Goal: Task Accomplishment & Management: Manage account settings

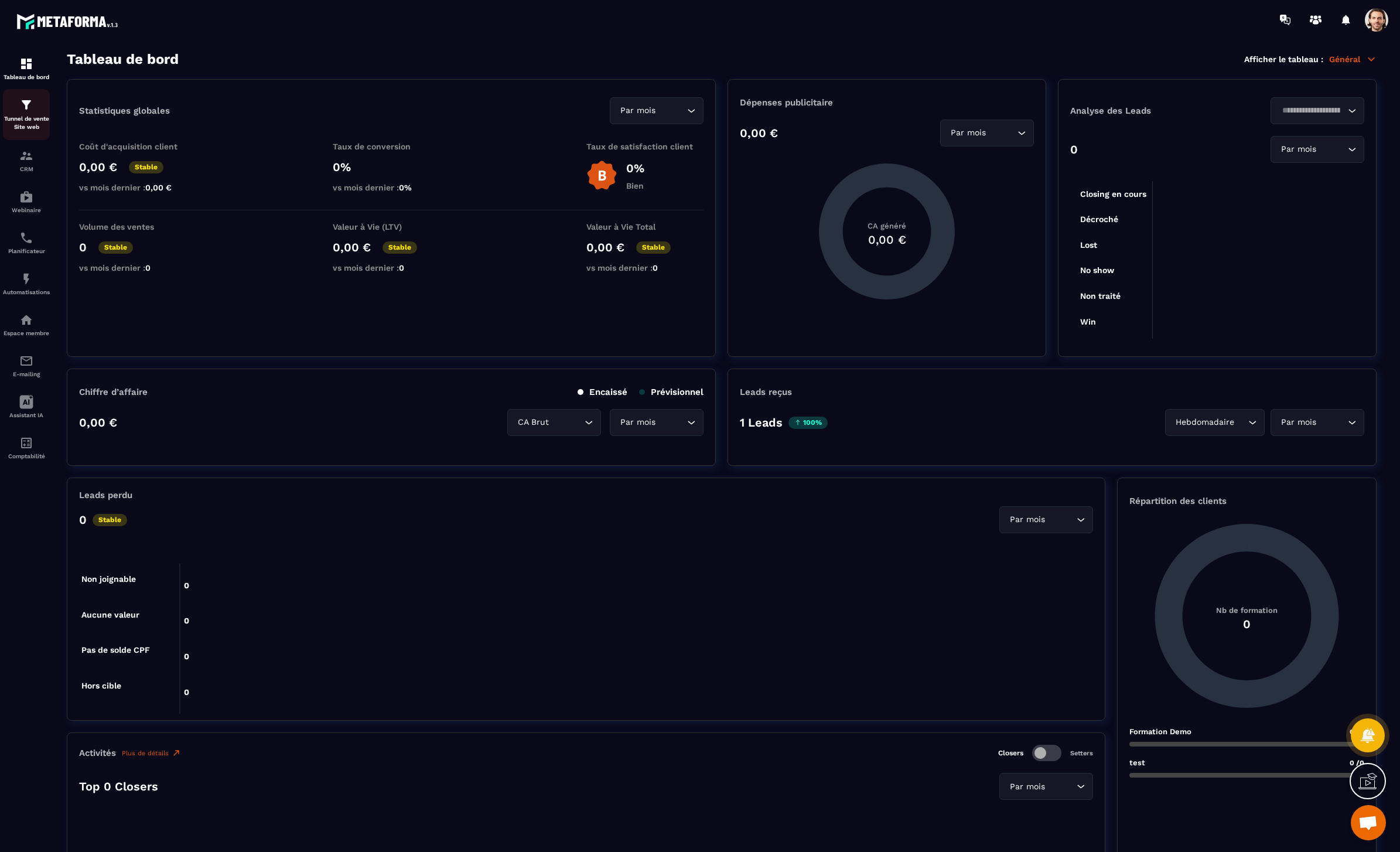
click at [33, 120] on p "Tunnel de vente Site web" at bounding box center [27, 123] width 47 height 17
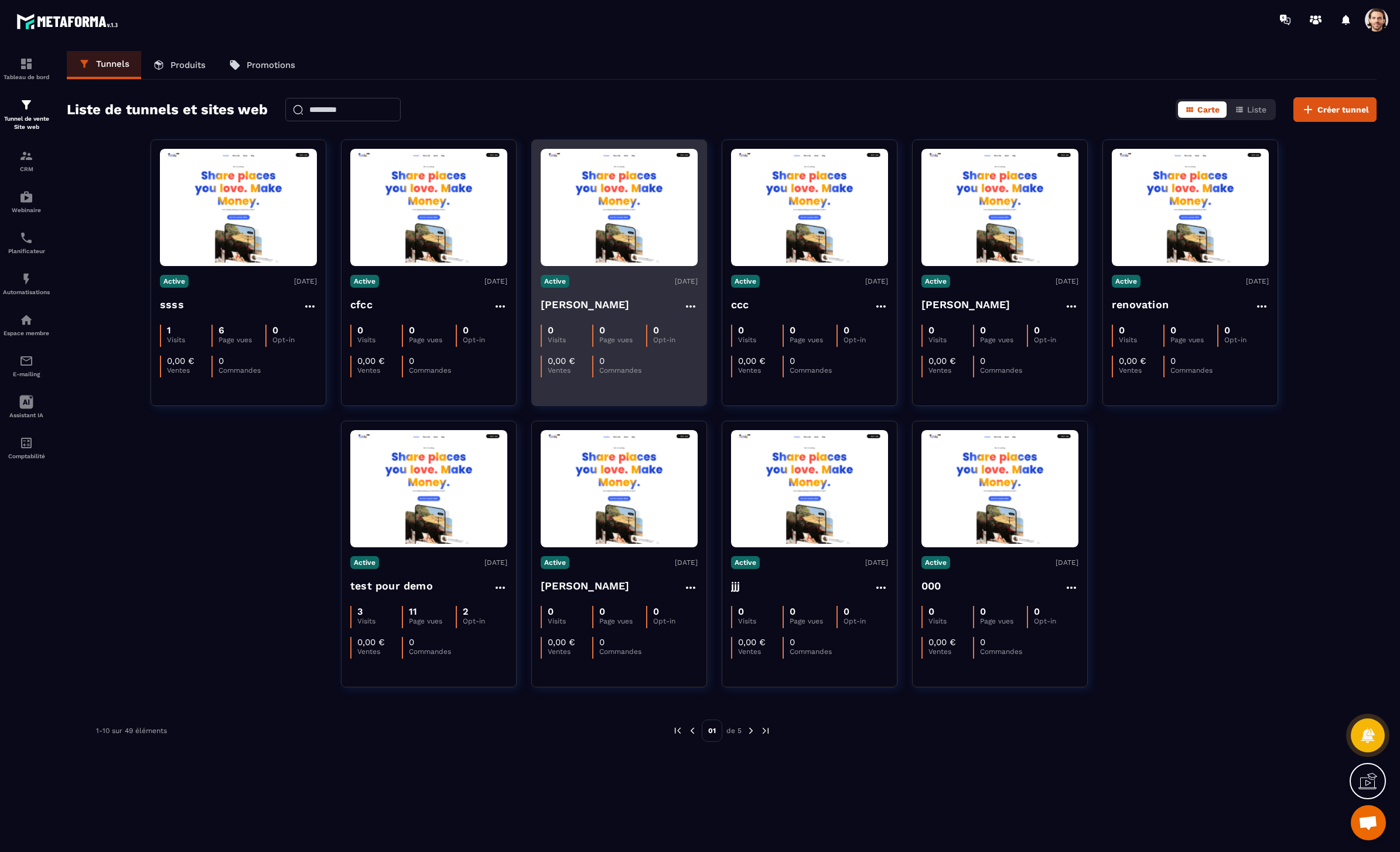
click at [605, 305] on h4 "[PERSON_NAME]" at bounding box center [585, 305] width 89 height 17
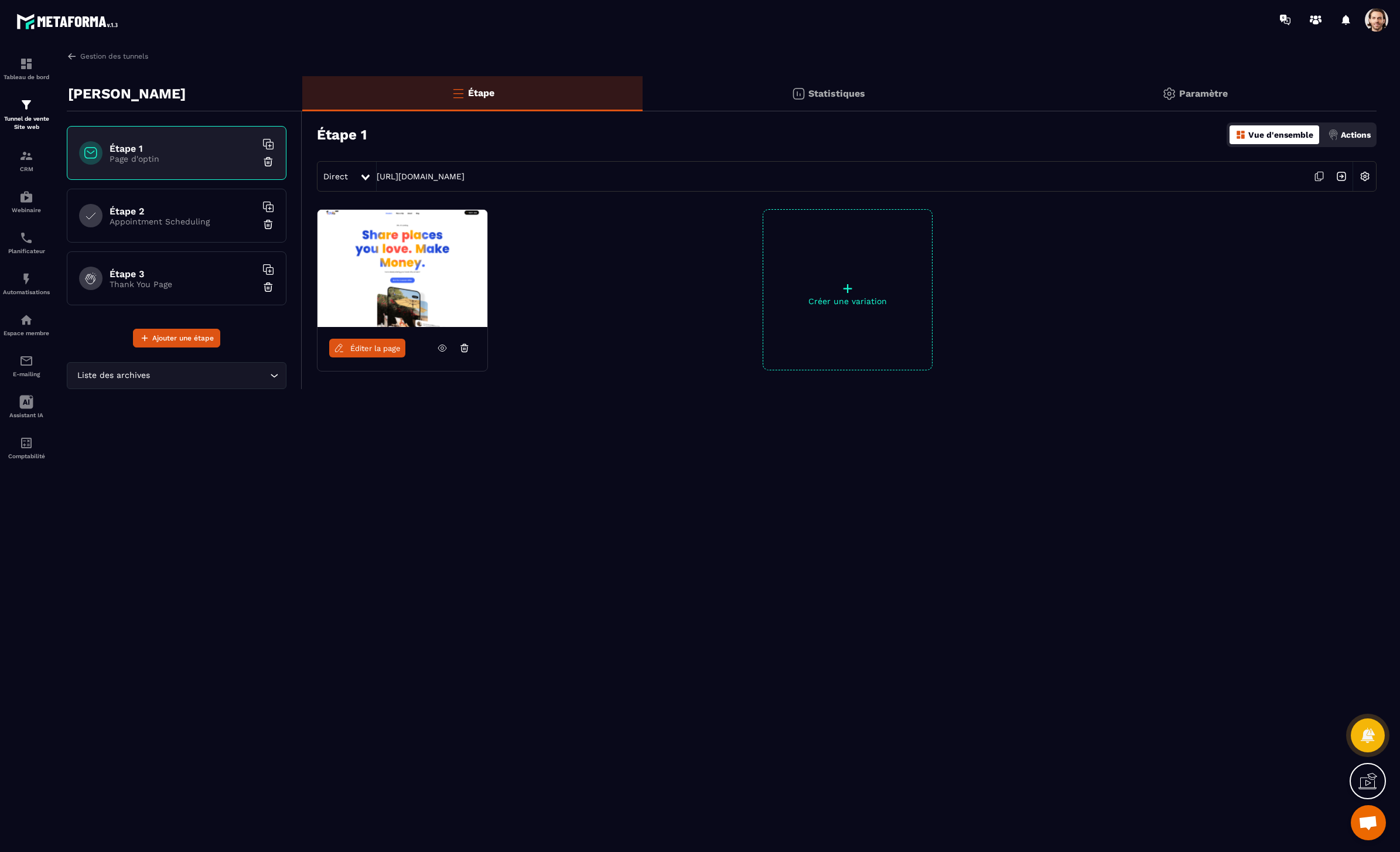
click at [1373, 29] on span at bounding box center [1376, 20] width 24 height 24
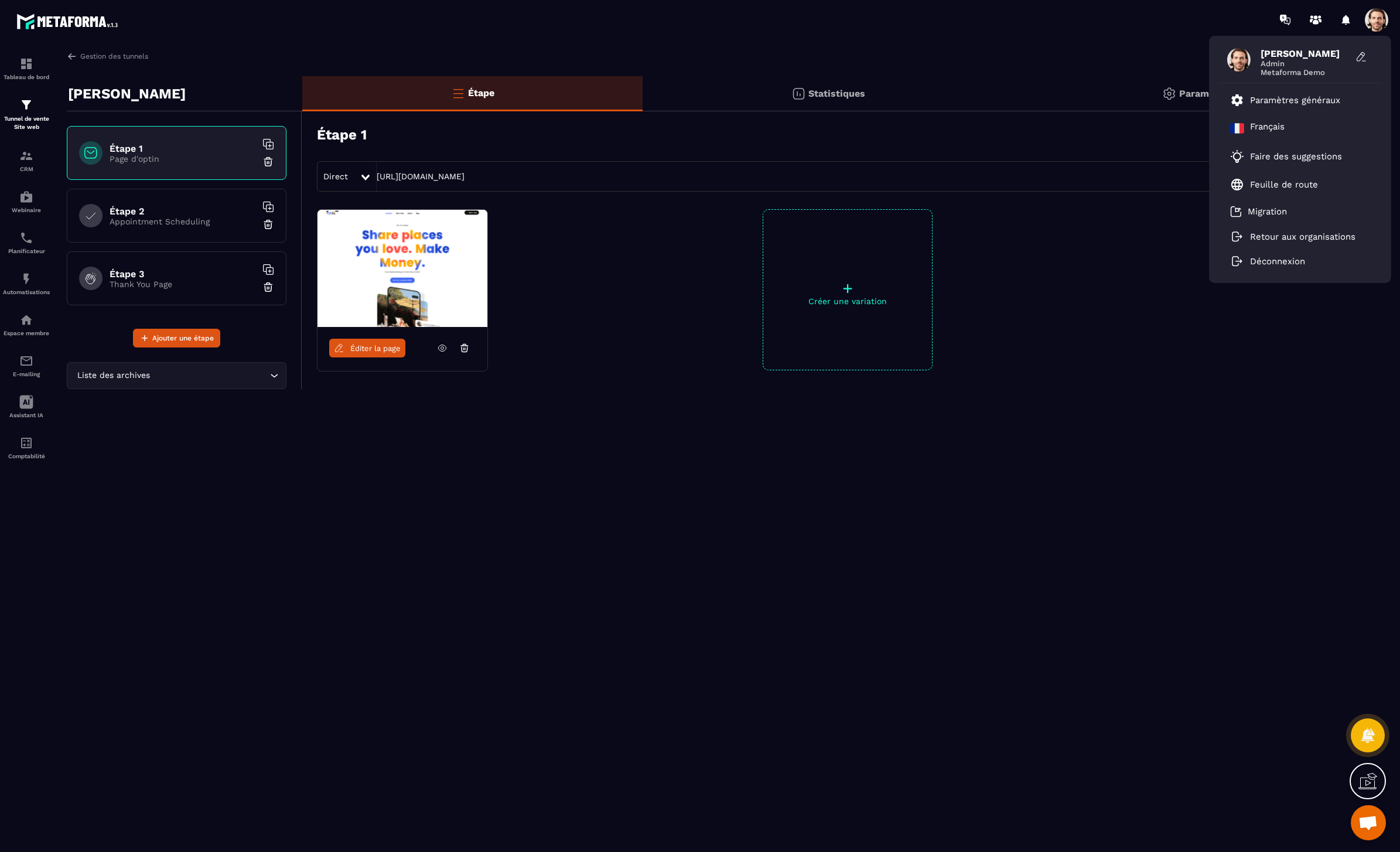
click at [1092, 89] on div "Paramètre" at bounding box center [1195, 94] width 362 height 35
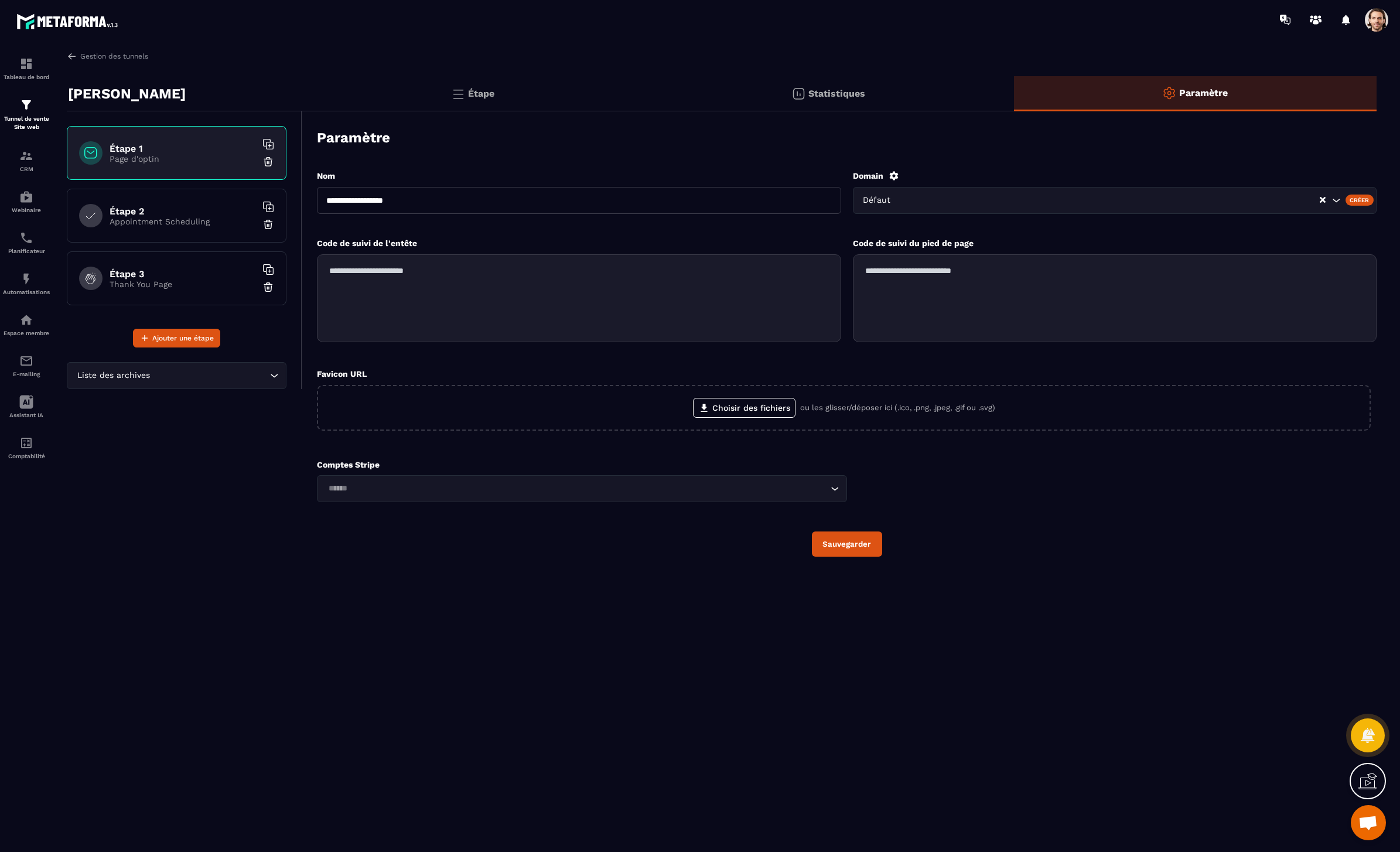
click at [555, 89] on div "Étape" at bounding box center [473, 94] width 340 height 35
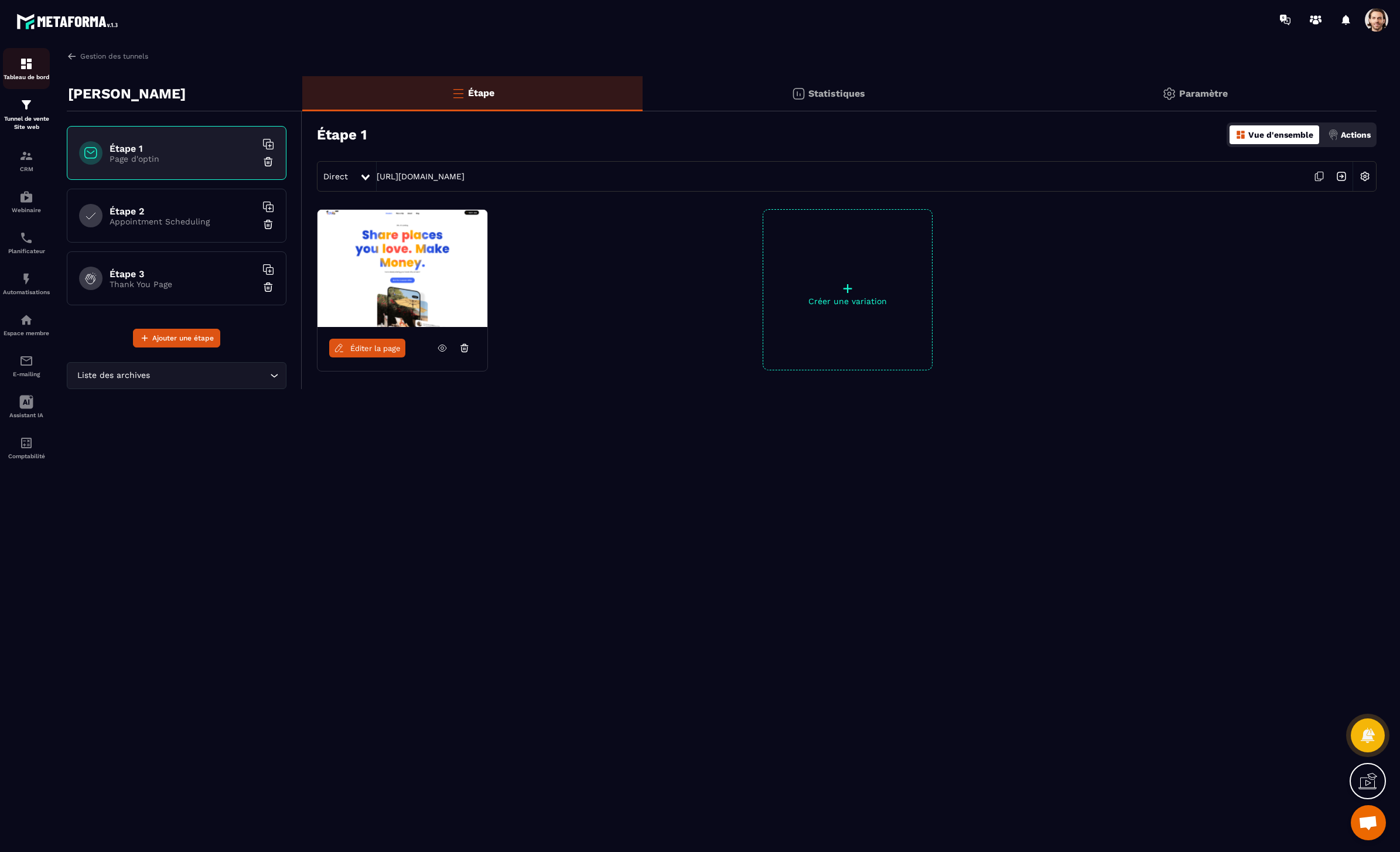
click at [36, 73] on div "Tableau de bord" at bounding box center [27, 68] width 47 height 24
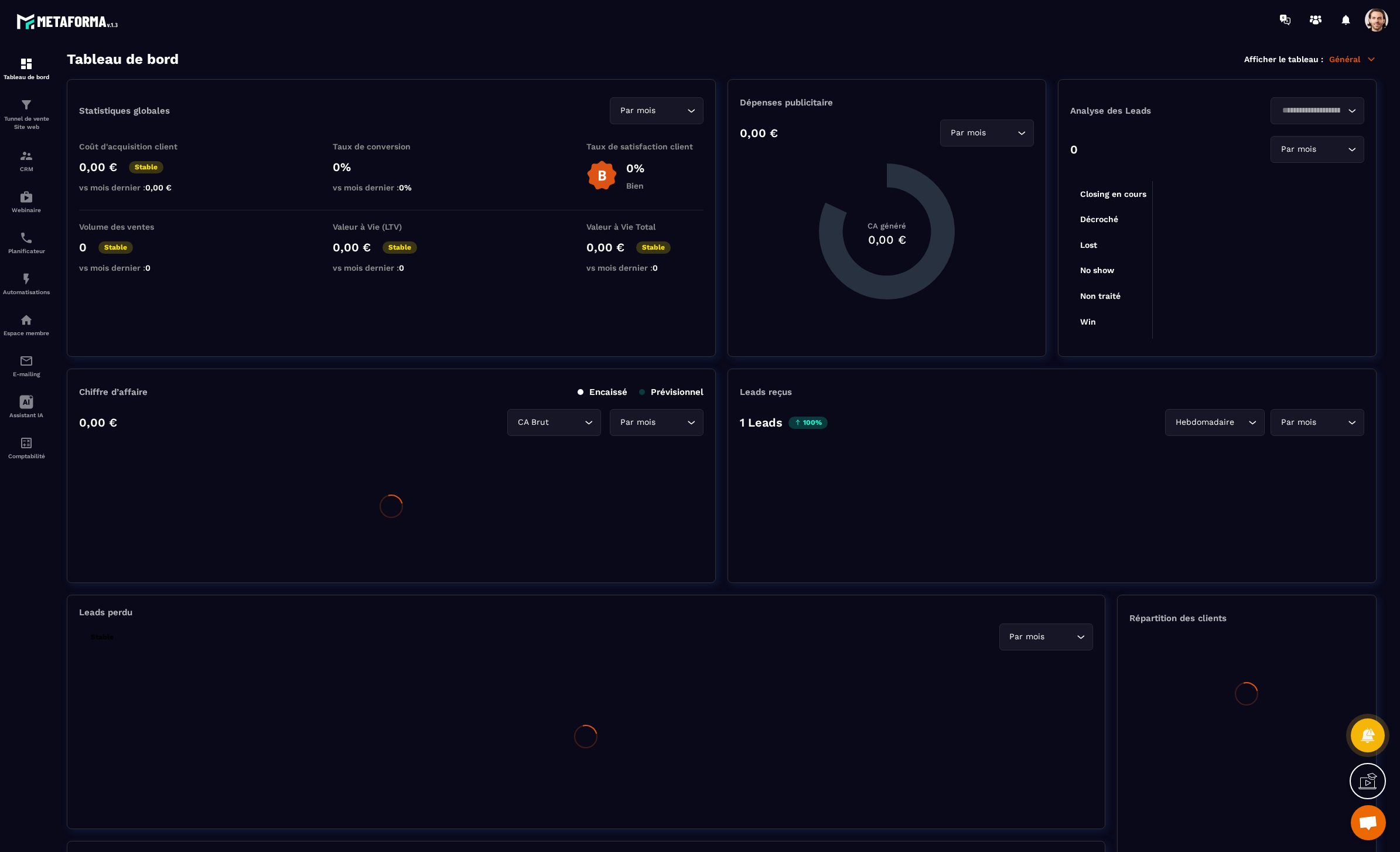
click at [1381, 17] on span at bounding box center [1376, 20] width 24 height 24
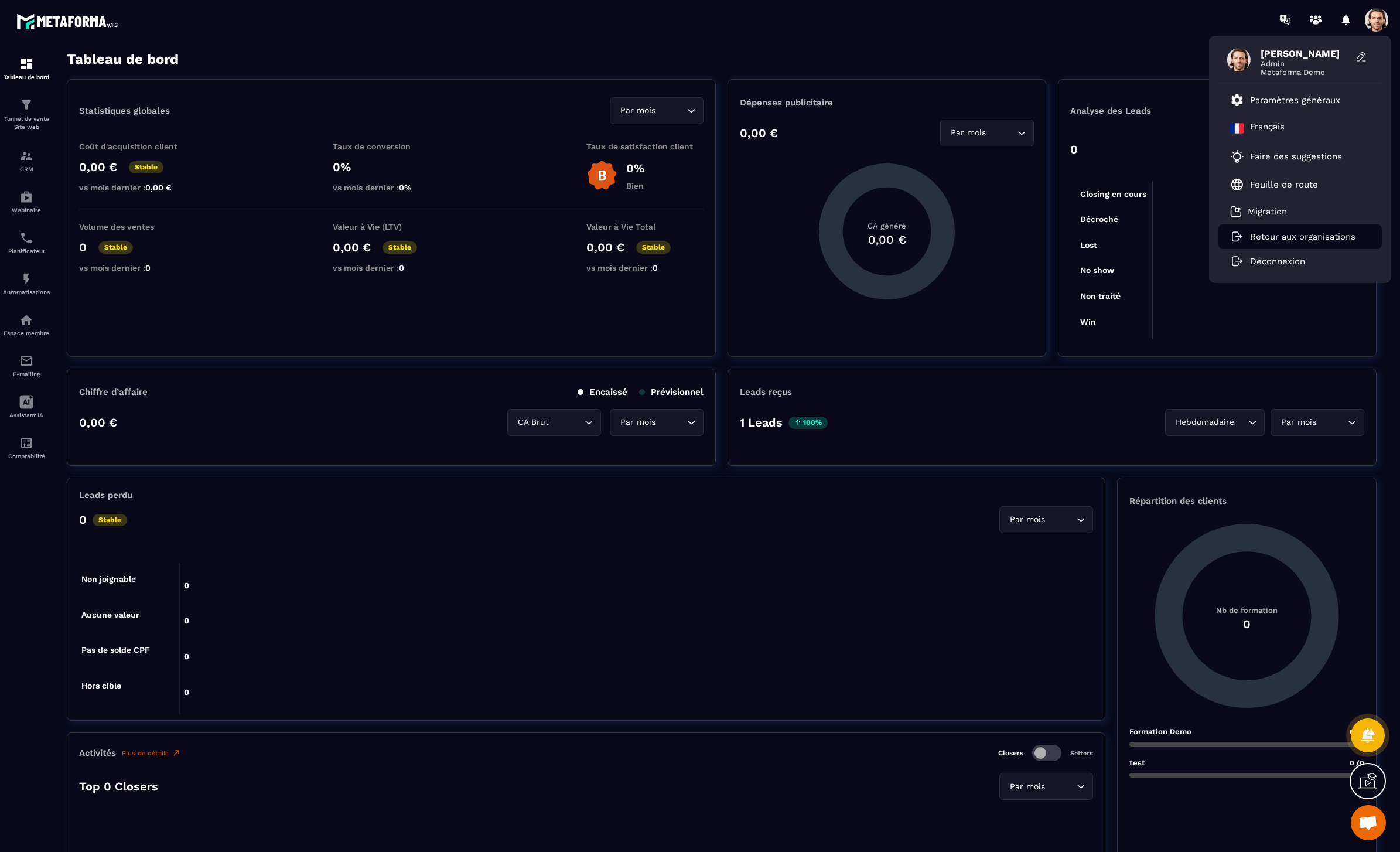
click at [1345, 229] on li "Retour aux organisations" at bounding box center [1300, 236] width 164 height 25
click at [1283, 238] on p "Retour aux organisations" at bounding box center [1303, 236] width 106 height 11
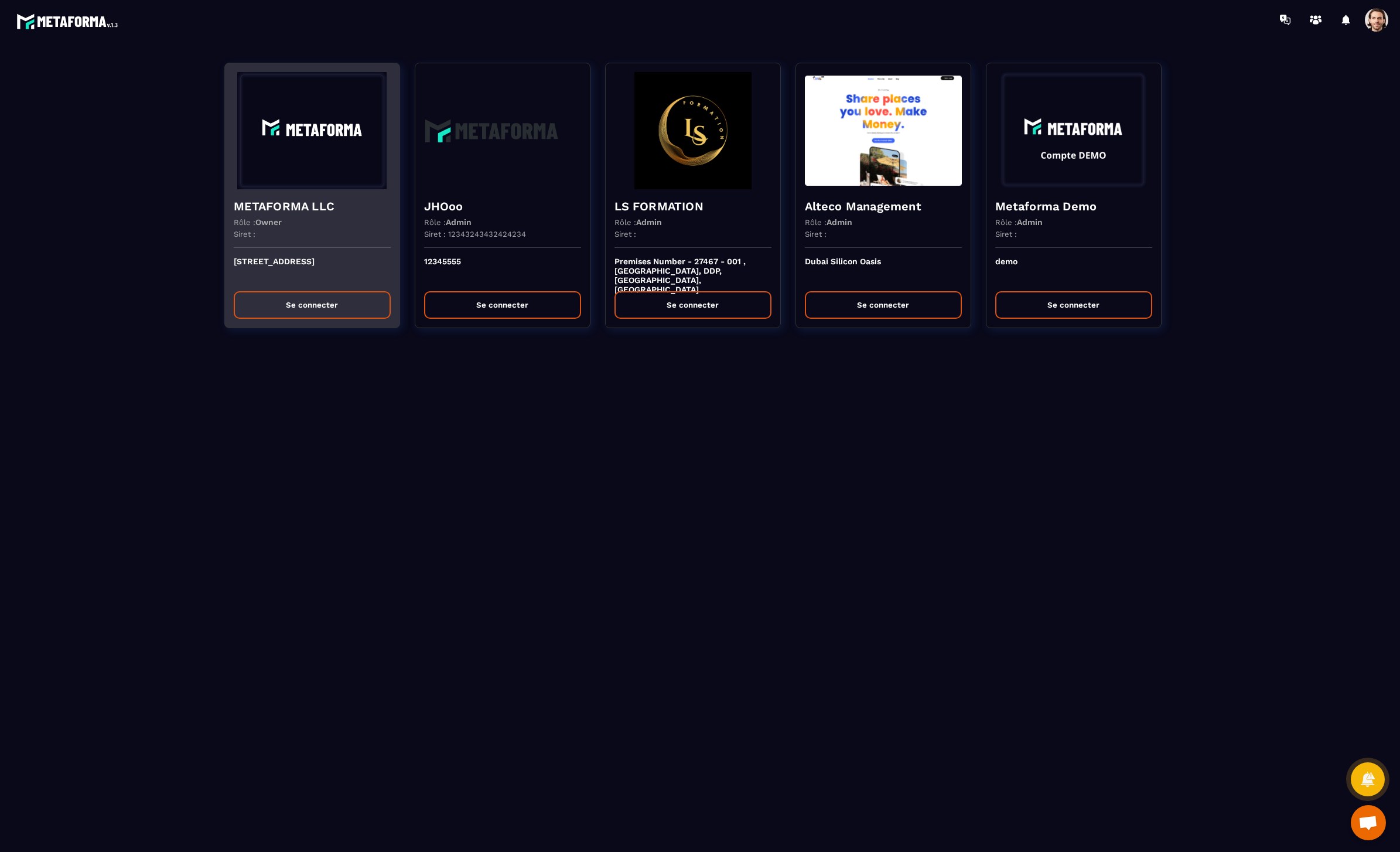
click at [324, 307] on button "Se connecter" at bounding box center [312, 305] width 157 height 27
